Goal: Information Seeking & Learning: Learn about a topic

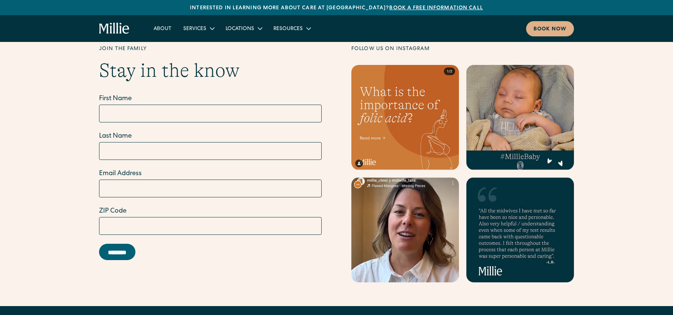
scroll to position [3018, 0]
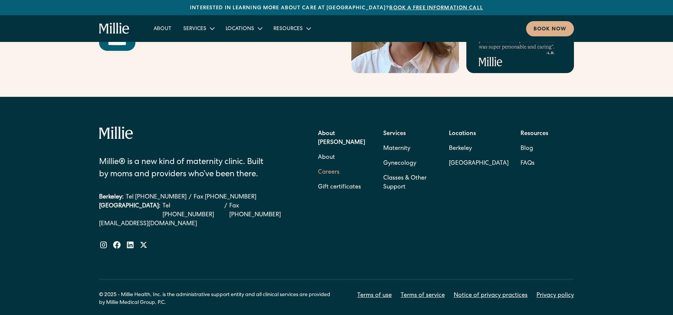
click at [329, 165] on link "Careers" at bounding box center [329, 172] width 22 height 15
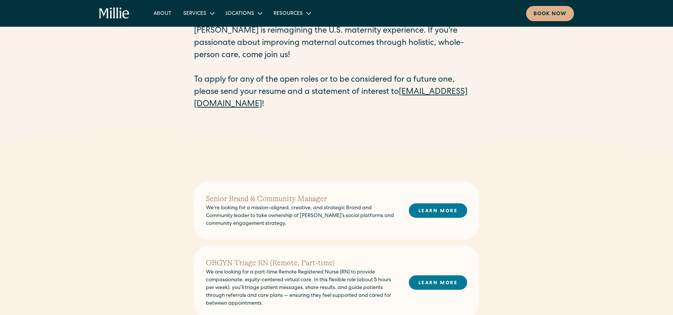
scroll to position [79, 0]
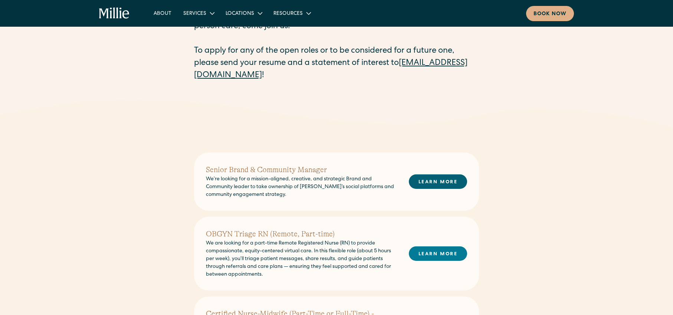
click at [427, 183] on link "LEARN MORE" at bounding box center [438, 181] width 58 height 14
